Goal: Information Seeking & Learning: Understand process/instructions

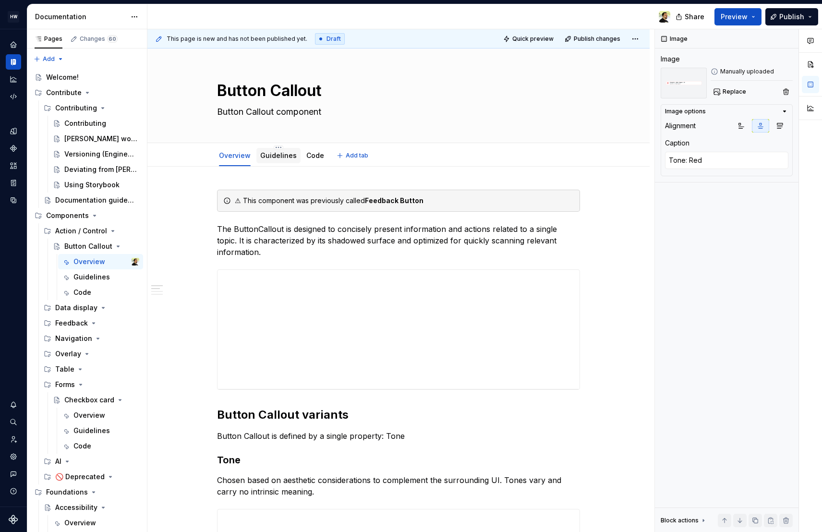
click at [274, 159] on div "Guidelines" at bounding box center [278, 156] width 37 height 10
click at [276, 155] on link "Guidelines" at bounding box center [278, 155] width 37 height 8
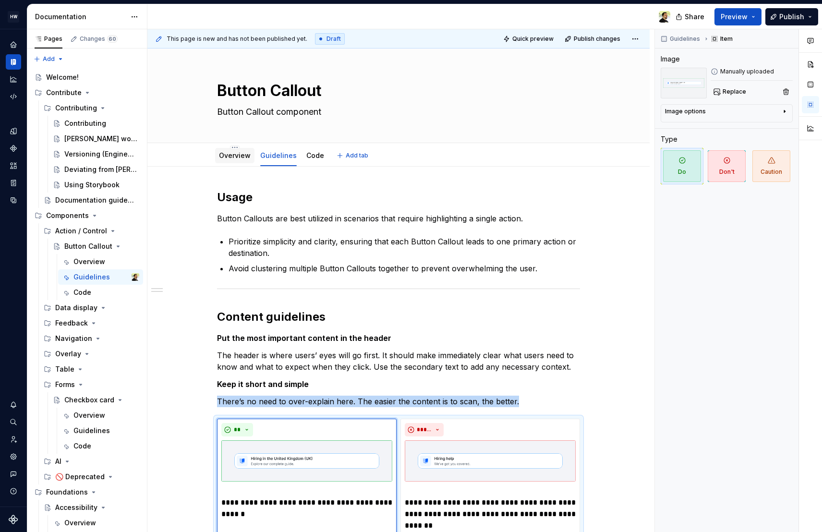
click at [242, 156] on link "Overview" at bounding box center [235, 155] width 32 height 8
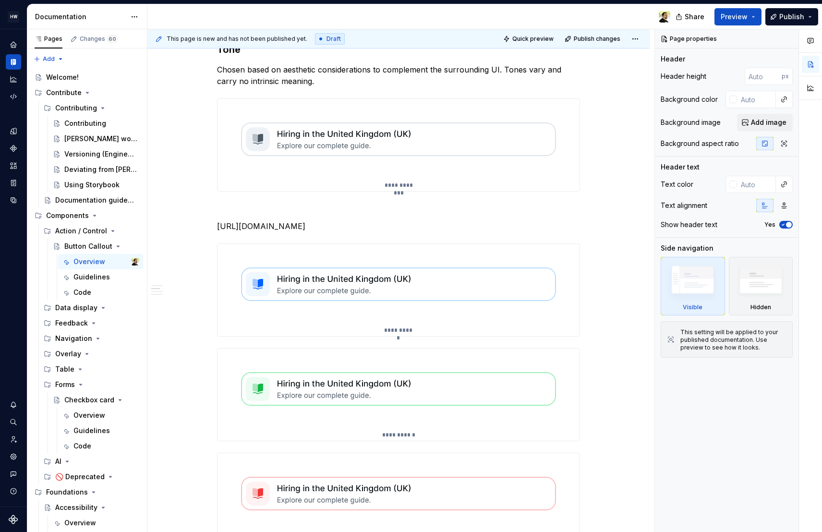
scroll to position [412, 0]
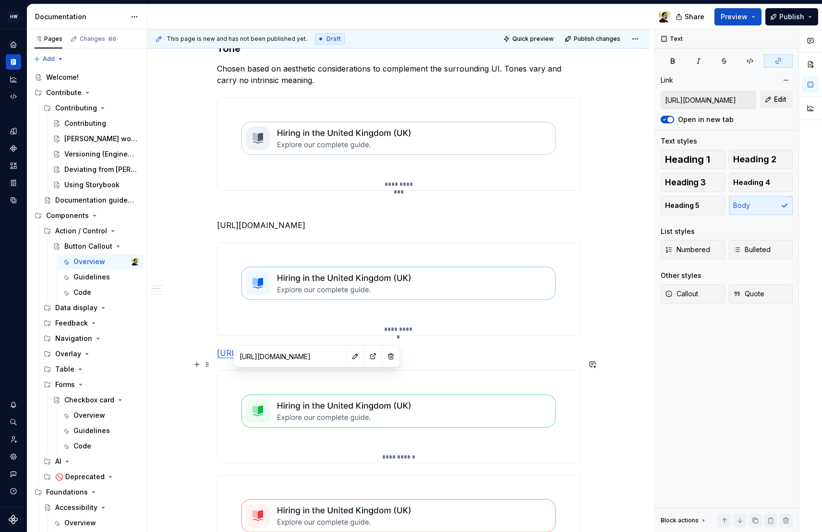
click at [306, 358] on link "[URL][DOMAIN_NAME]" at bounding box center [261, 353] width 88 height 10
click at [301, 358] on input "[URL][DOMAIN_NAME]" at bounding box center [290, 356] width 109 height 17
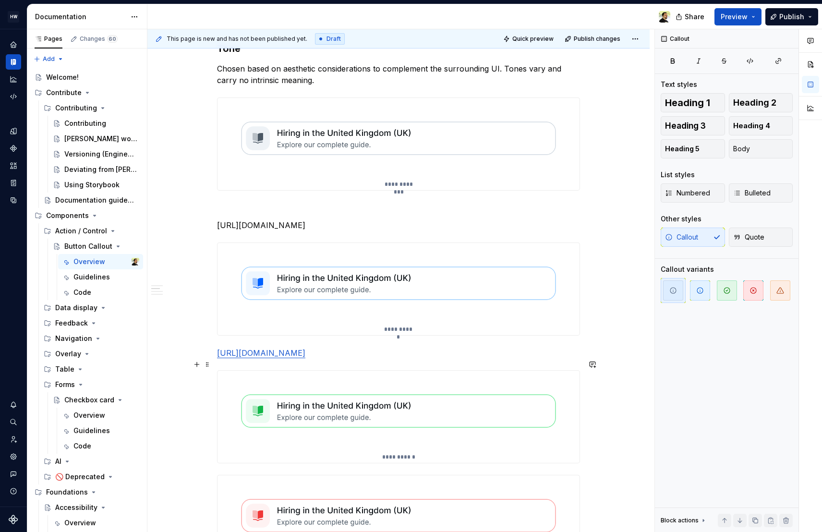
click at [306, 358] on link "[URL][DOMAIN_NAME]" at bounding box center [261, 353] width 88 height 10
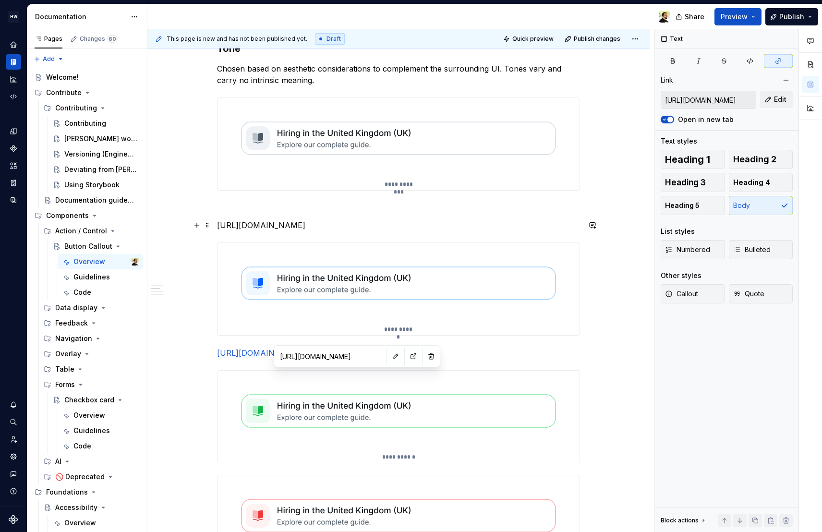
click at [377, 231] on p "[URL][DOMAIN_NAME]" at bounding box center [398, 226] width 363 height 12
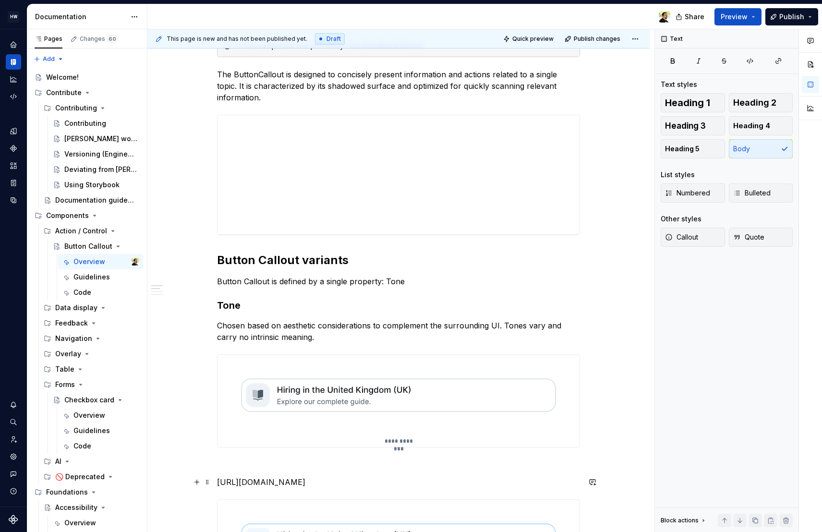
scroll to position [0, 0]
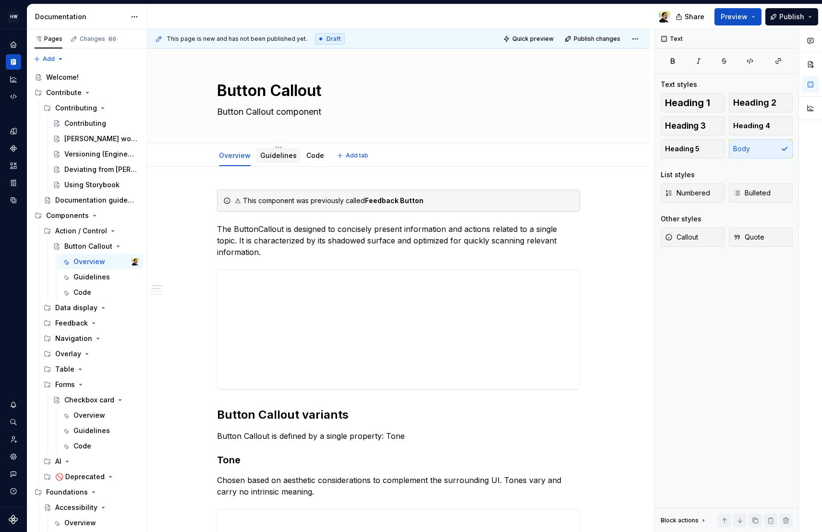
click at [274, 156] on link "Guidelines" at bounding box center [278, 155] width 37 height 8
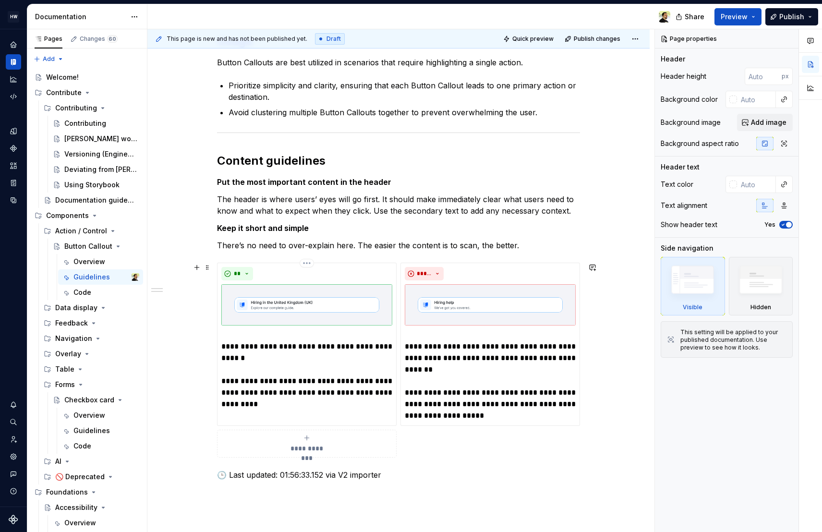
scroll to position [161, 0]
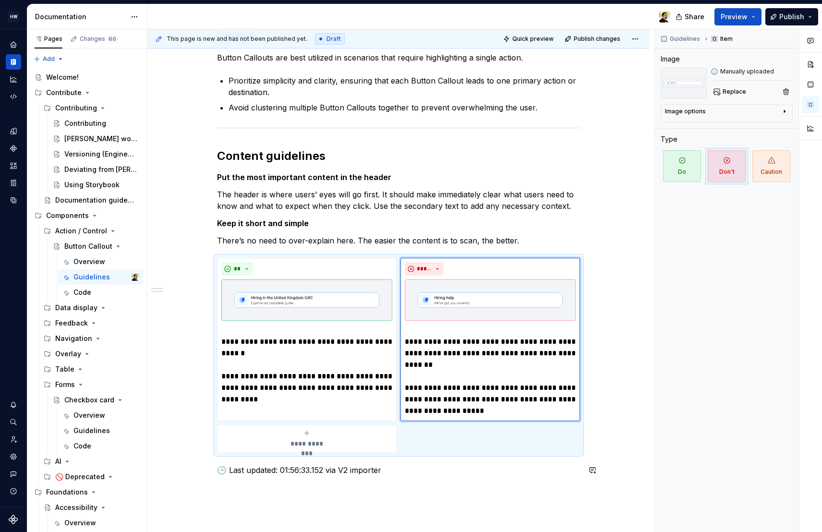
click at [390, 479] on div "**********" at bounding box center [398, 258] width 363 height 459
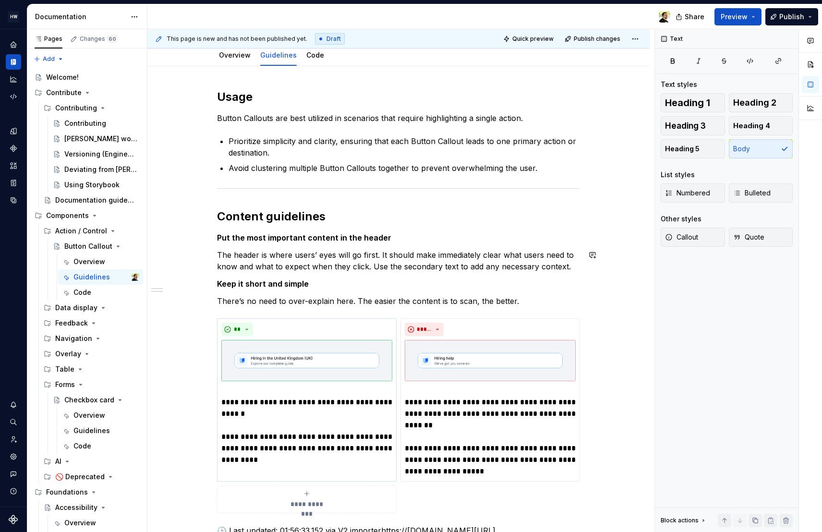
scroll to position [0, 0]
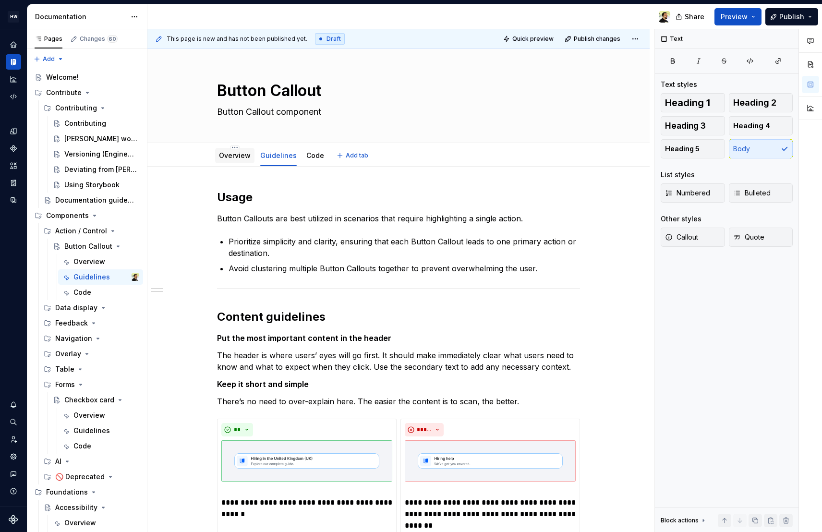
click at [235, 156] on link "Overview" at bounding box center [235, 155] width 32 height 8
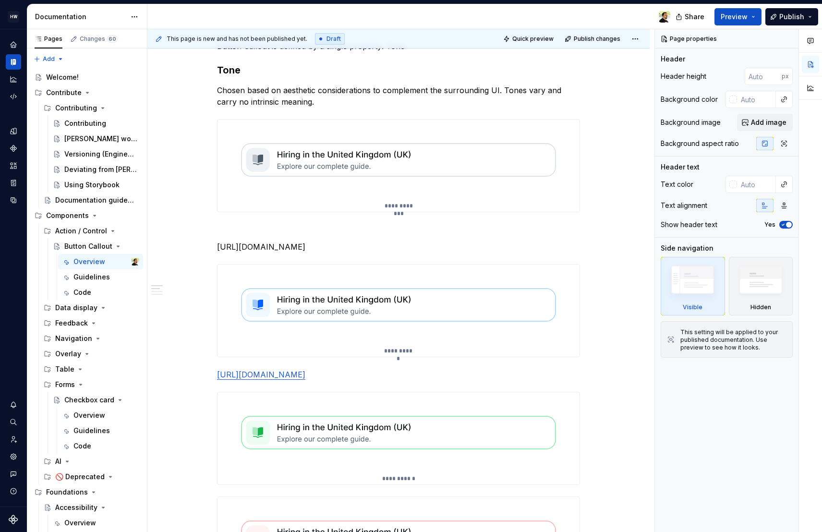
scroll to position [553, 0]
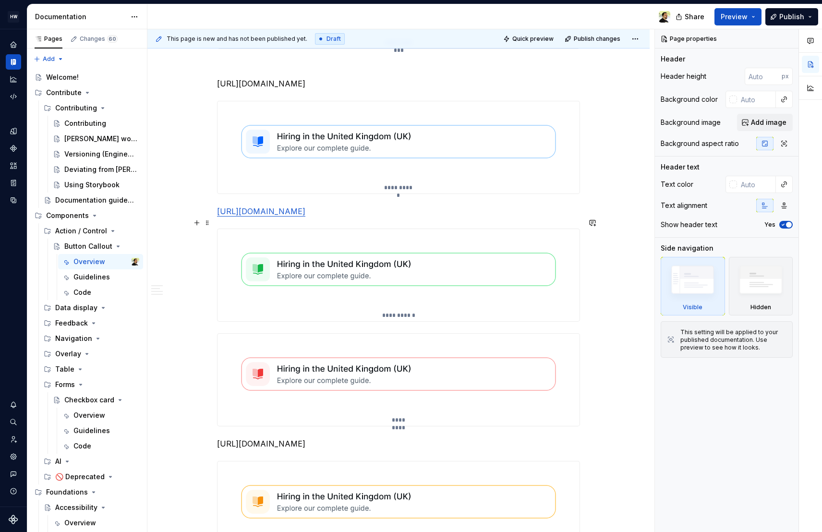
click at [373, 217] on p "[URL][DOMAIN_NAME]" at bounding box center [398, 212] width 363 height 12
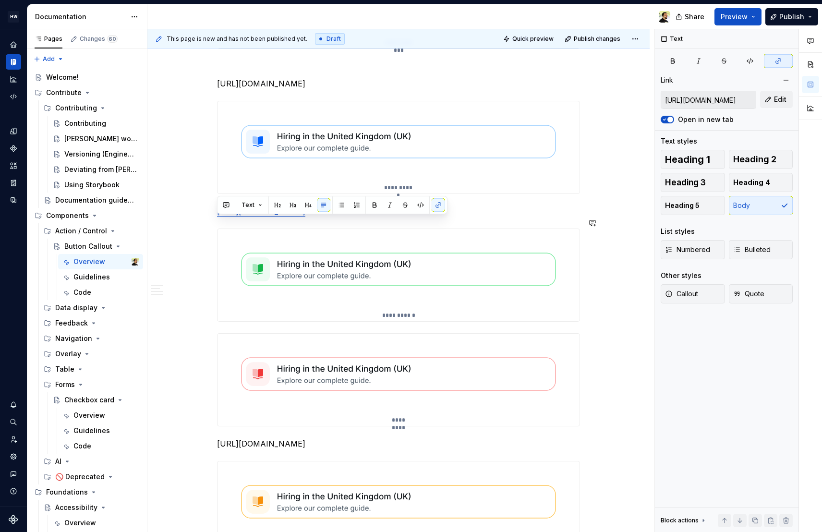
copy link "[URL][DOMAIN_NAME]"
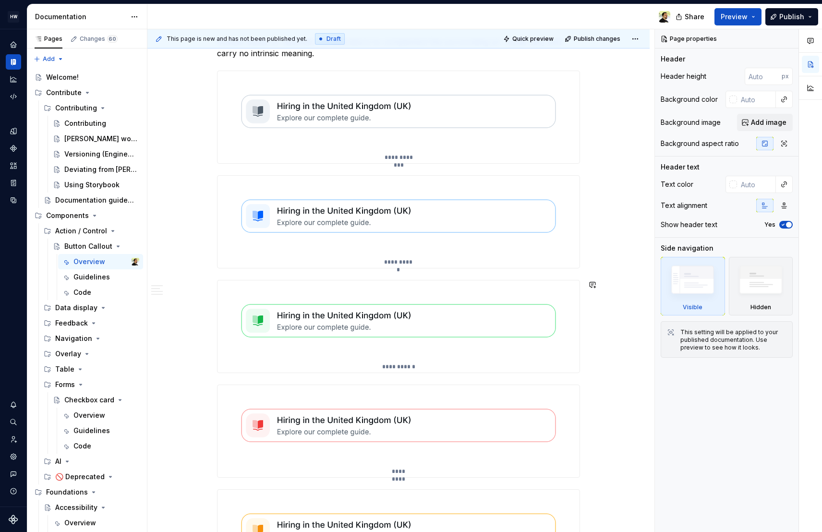
scroll to position [439, 0]
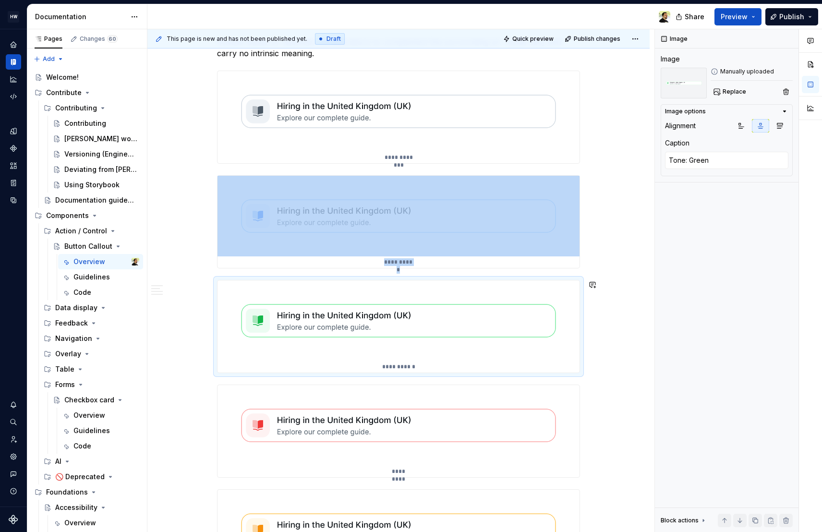
click at [399, 360] on img at bounding box center [399, 321] width 362 height 81
click at [416, 366] on div "**********" at bounding box center [399, 327] width 362 height 92
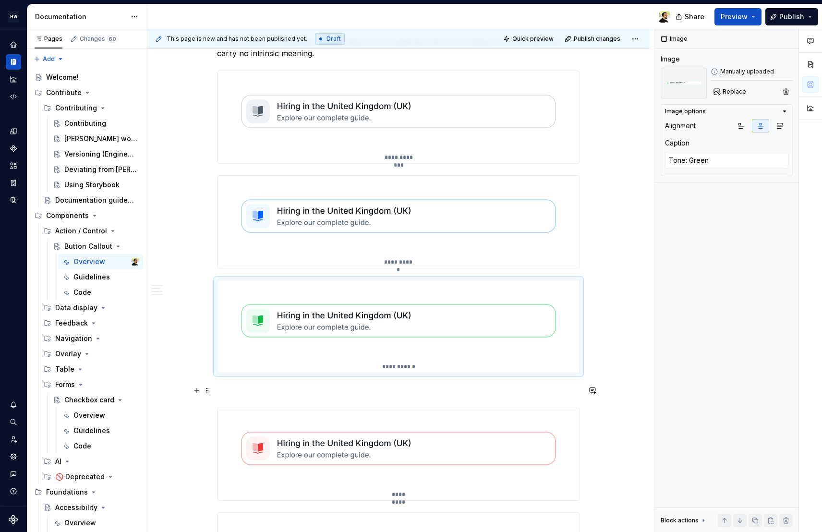
click at [370, 393] on p at bounding box center [398, 391] width 363 height 12
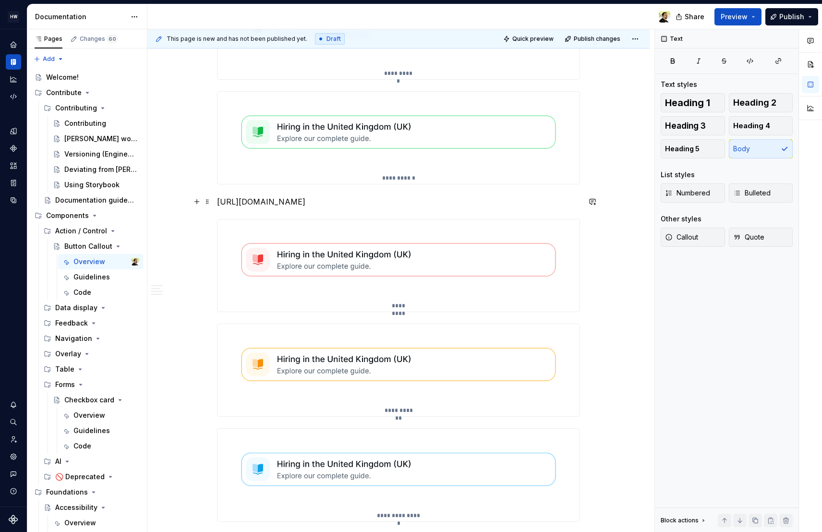
scroll to position [628, 0]
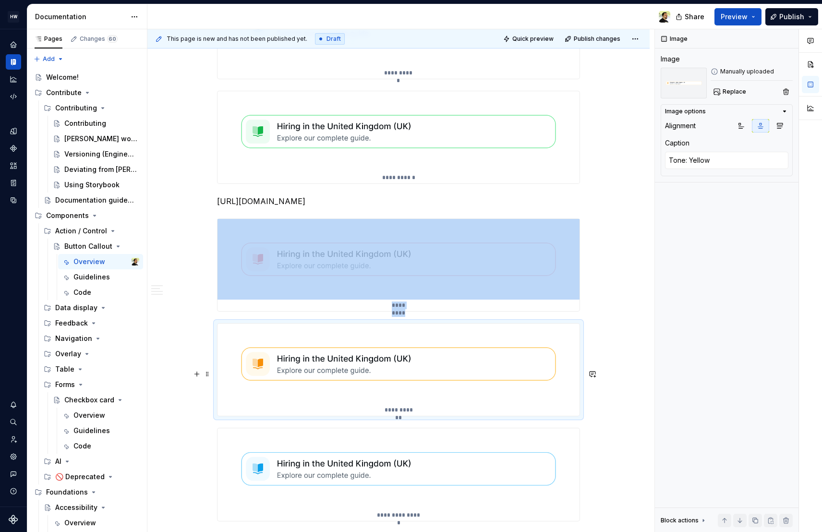
click at [478, 404] on img at bounding box center [399, 364] width 362 height 81
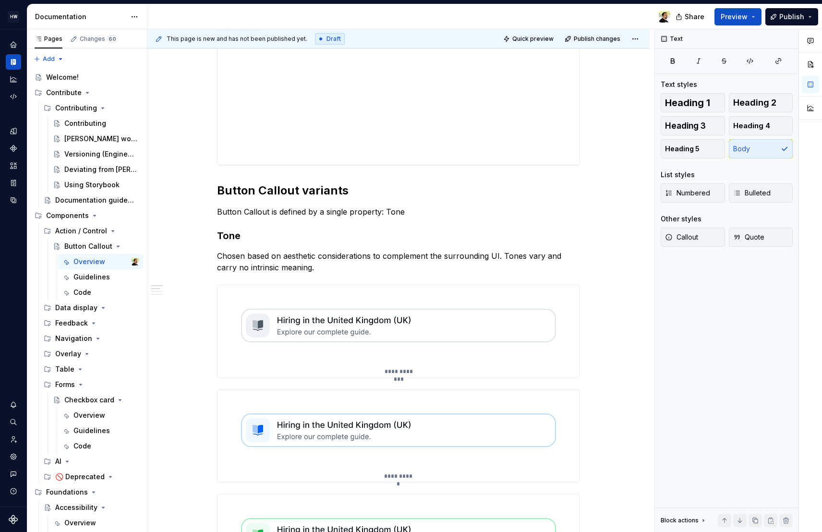
scroll to position [238, 0]
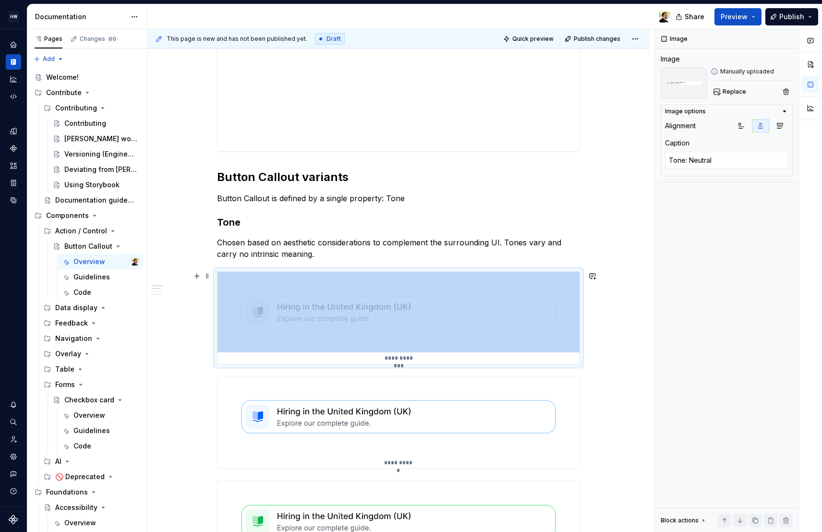
click at [464, 347] on img at bounding box center [399, 312] width 362 height 81
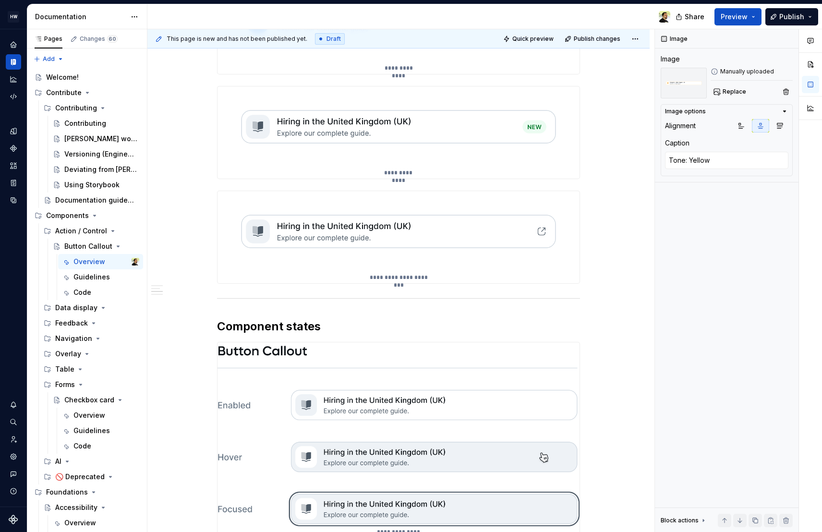
scroll to position [1893, 0]
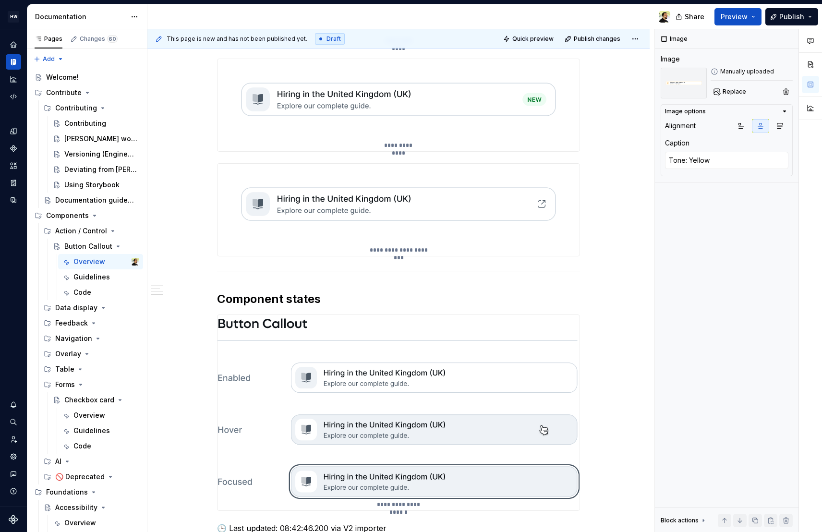
type textarea "*"
type textarea "Button Callout States"
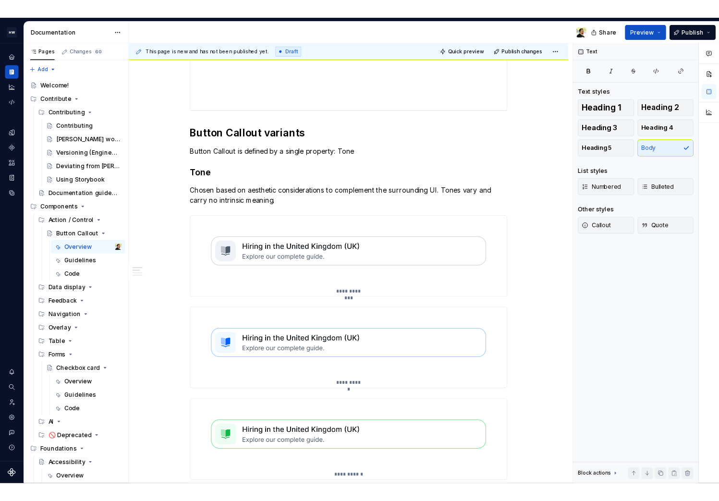
scroll to position [0, 0]
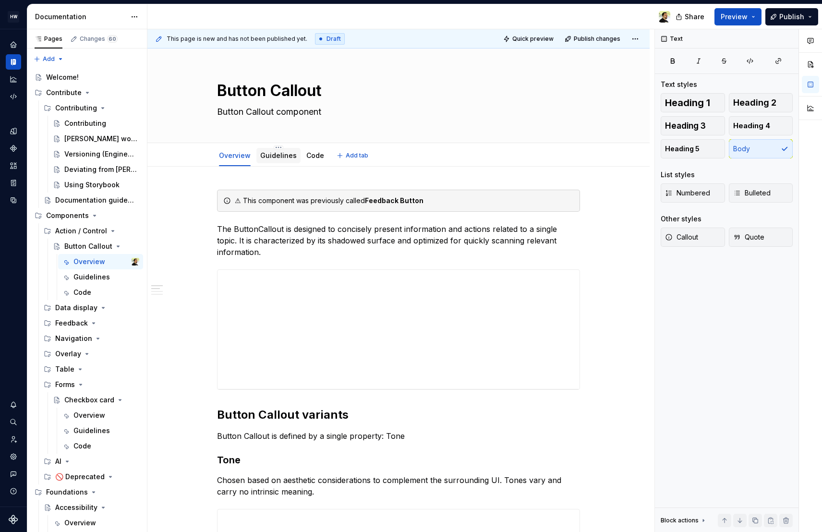
click at [283, 162] on div "Guidelines" at bounding box center [279, 155] width 44 height 15
click at [266, 155] on link "Guidelines" at bounding box center [278, 155] width 37 height 8
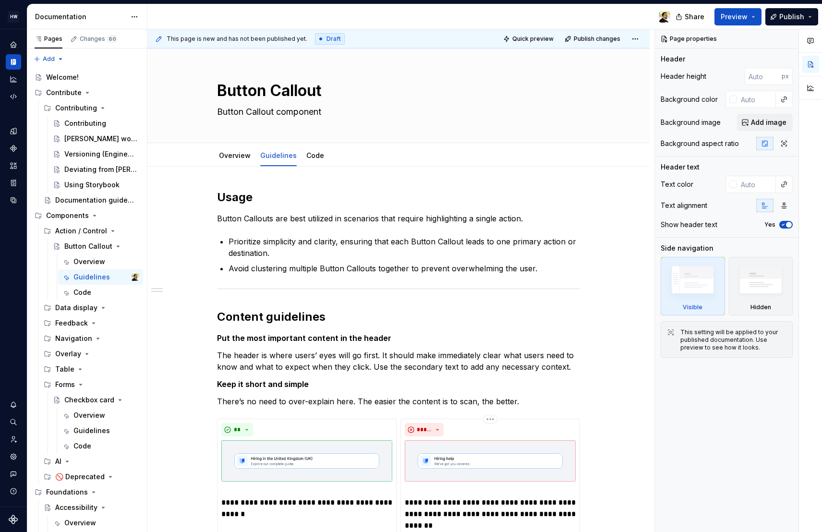
type textarea "*"
